Goal: Ask a question

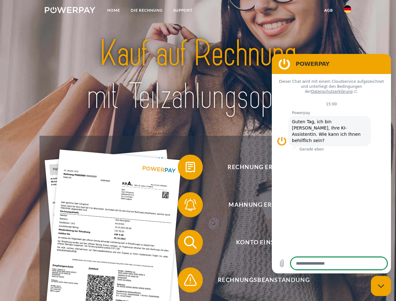
click at [70, 11] on img at bounding box center [70, 10] width 50 height 6
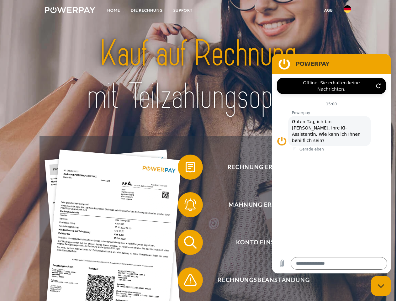
click at [347, 11] on img at bounding box center [348, 9] width 8 height 8
click at [328, 10] on link "agb" at bounding box center [328, 10] width 19 height 11
click at [186, 168] on span at bounding box center [180, 166] width 31 height 31
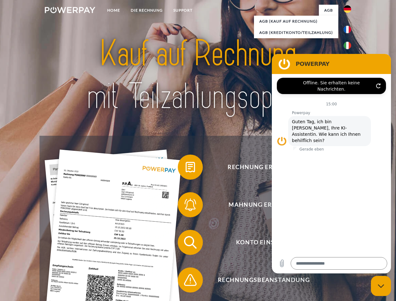
click at [186, 206] on span at bounding box center [180, 204] width 31 height 31
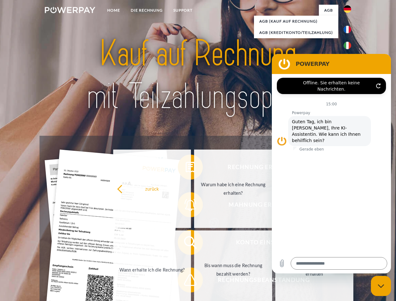
click at [194, 244] on link "Bis wann muss die Rechnung bezahlt werden?" at bounding box center [233, 269] width 78 height 78
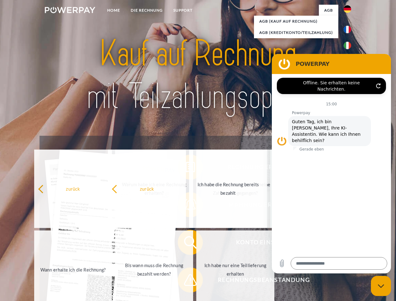
click at [186, 281] on span at bounding box center [180, 279] width 31 height 31
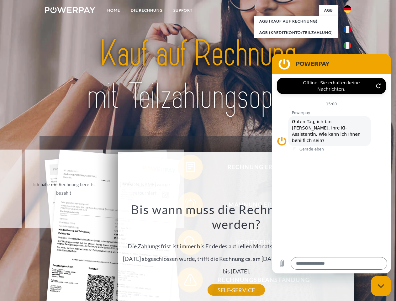
click at [381, 286] on icon "Messaging-Fenster schließen" at bounding box center [381, 286] width 7 height 4
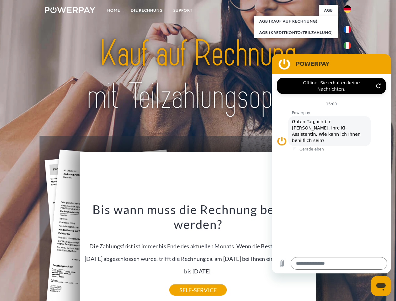
type textarea "*"
